Goal: Task Accomplishment & Management: Manage account settings

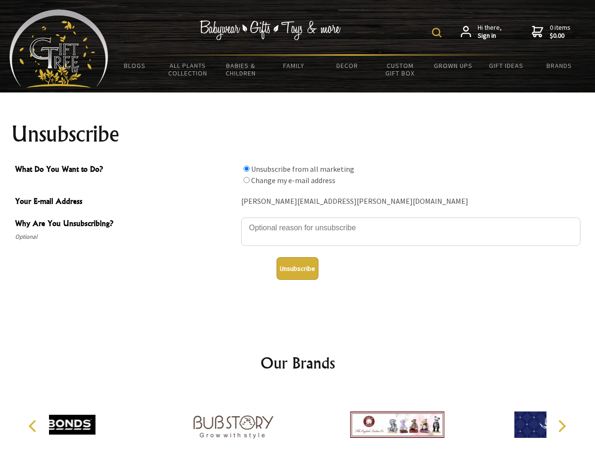
click at [438, 33] on img at bounding box center [436, 32] width 9 height 9
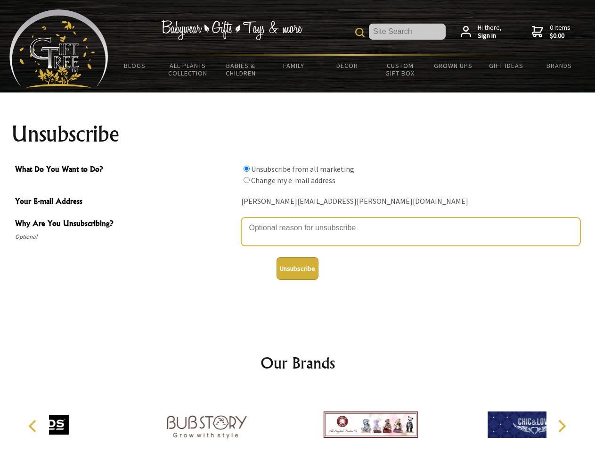
click at [298, 221] on textarea "Why Are You Unsubscribing?" at bounding box center [410, 231] width 339 height 28
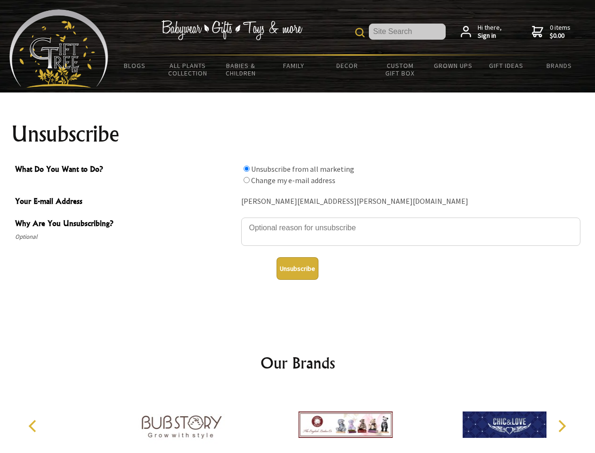
click at [247, 168] on input "What Do You Want to Do?" at bounding box center [247, 168] width 6 height 6
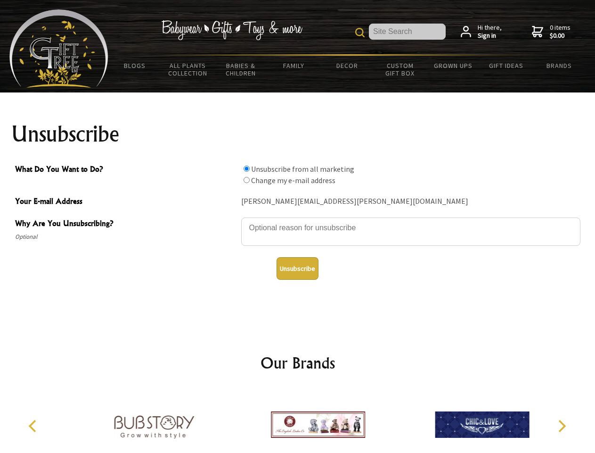
click at [247, 180] on input "What Do You Want to Do?" at bounding box center [247, 180] width 6 height 6
radio input "true"
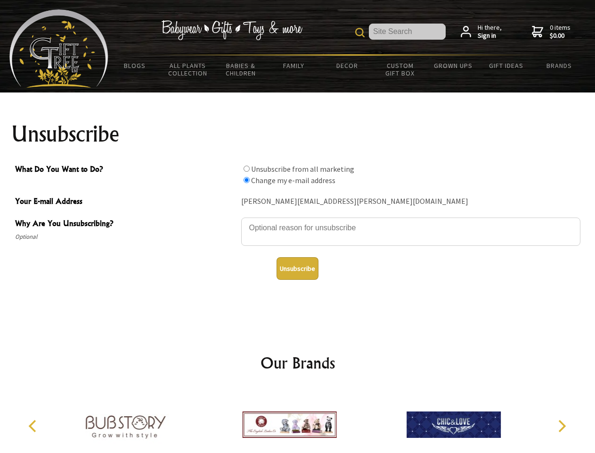
click at [297, 268] on button "Unsubscribe" at bounding box center [298, 268] width 42 height 23
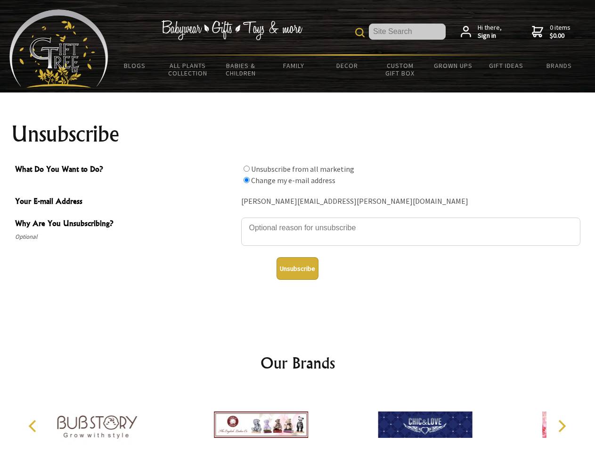
click at [298, 421] on div at bounding box center [261, 426] width 164 height 74
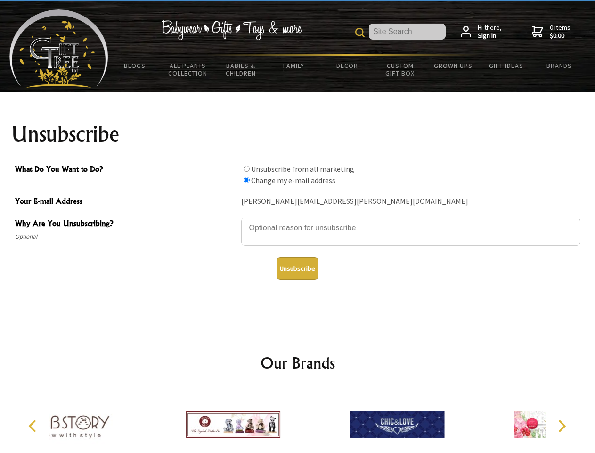
click at [34, 426] on icon "Previous" at bounding box center [33, 426] width 12 height 12
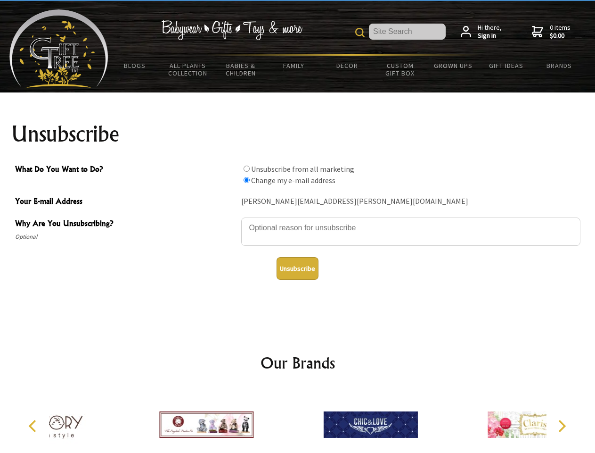
click at [562, 426] on icon "Next" at bounding box center [561, 426] width 12 height 12
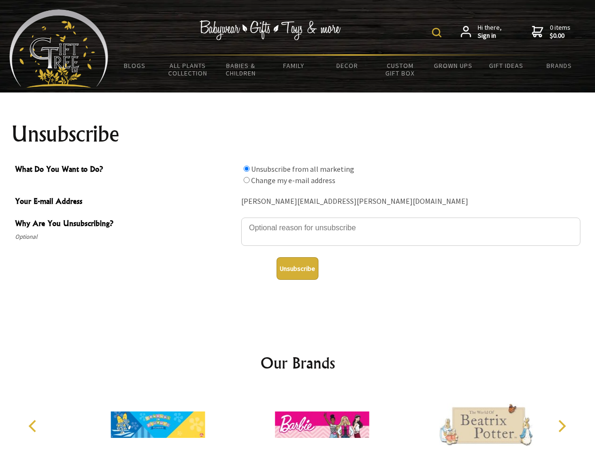
click at [438, 33] on img at bounding box center [436, 32] width 9 height 9
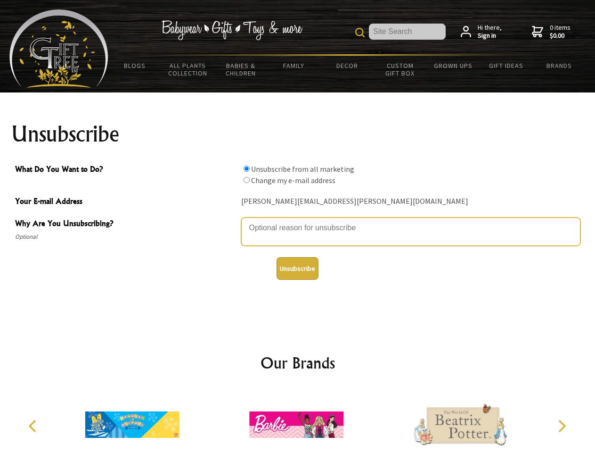
click at [298, 221] on textarea "Why Are You Unsubscribing?" at bounding box center [410, 231] width 339 height 28
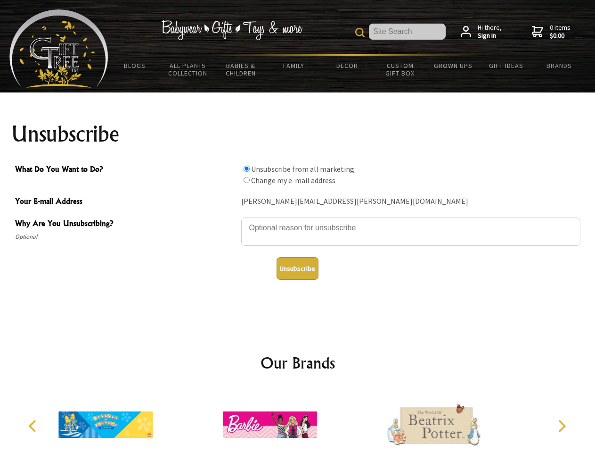
click at [247, 168] on input "What Do You Want to Do?" at bounding box center [247, 168] width 6 height 6
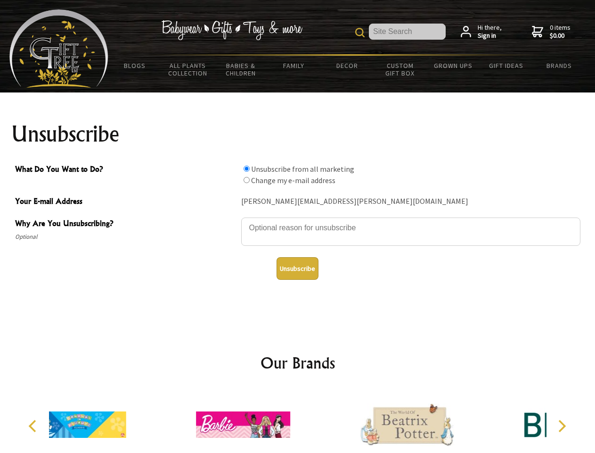
click at [247, 180] on input "What Do You Want to Do?" at bounding box center [247, 180] width 6 height 6
radio input "true"
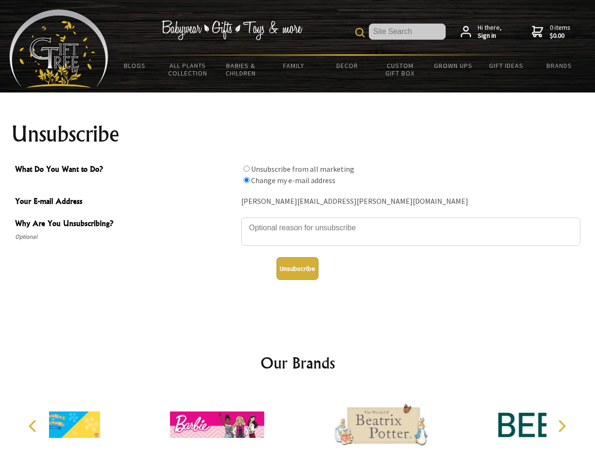
click at [297, 268] on button "Unsubscribe" at bounding box center [298, 268] width 42 height 23
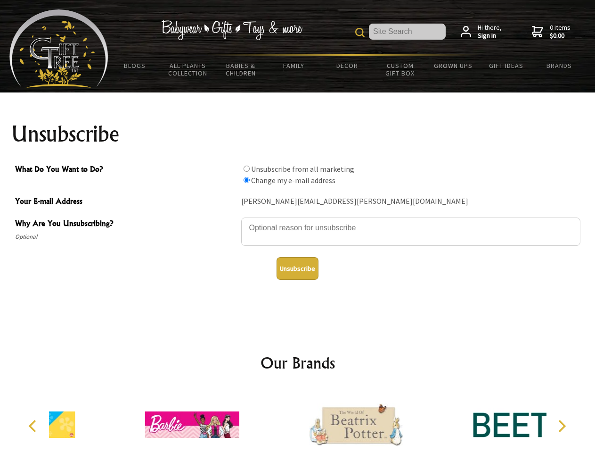
click at [34, 426] on icon "Previous" at bounding box center [33, 426] width 12 height 12
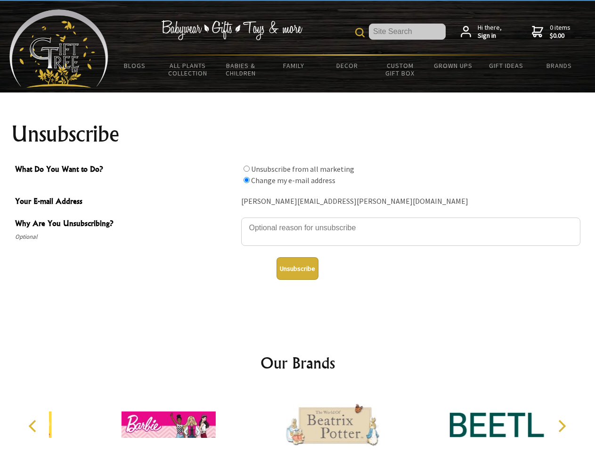
click at [562, 426] on icon "Next" at bounding box center [561, 426] width 12 height 12
